Goal: Information Seeking & Learning: Learn about a topic

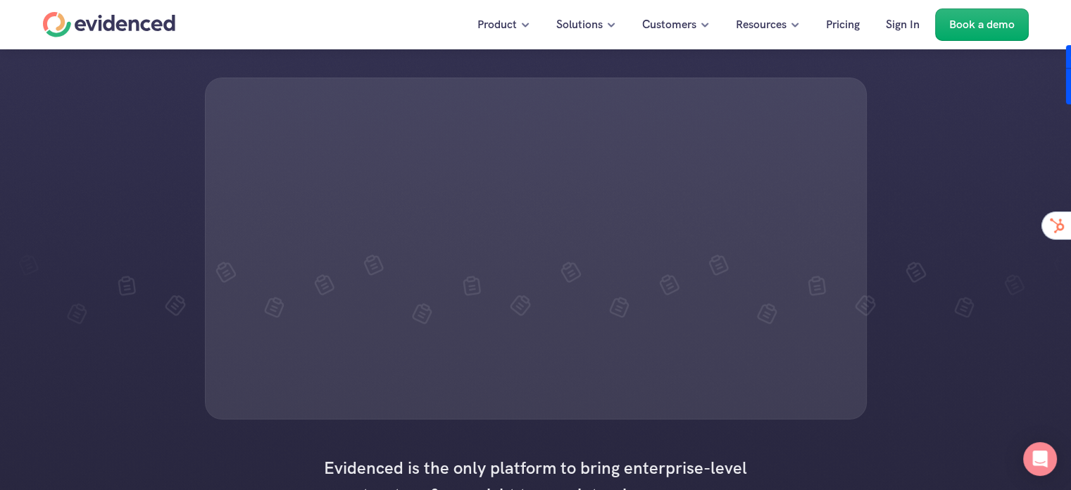
scroll to position [176, 0]
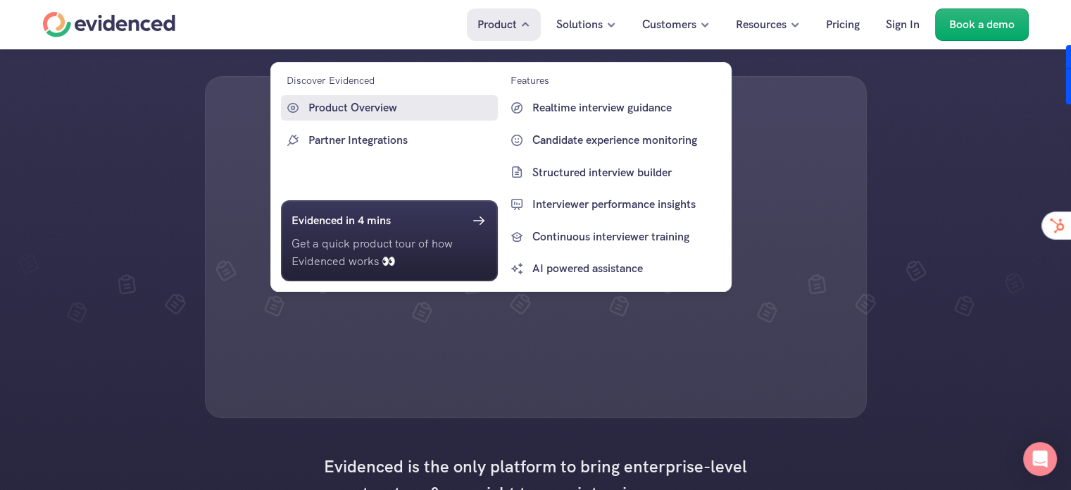
click at [378, 111] on p "Product Overview" at bounding box center [401, 108] width 186 height 18
